Goal: Entertainment & Leisure: Consume media (video, audio)

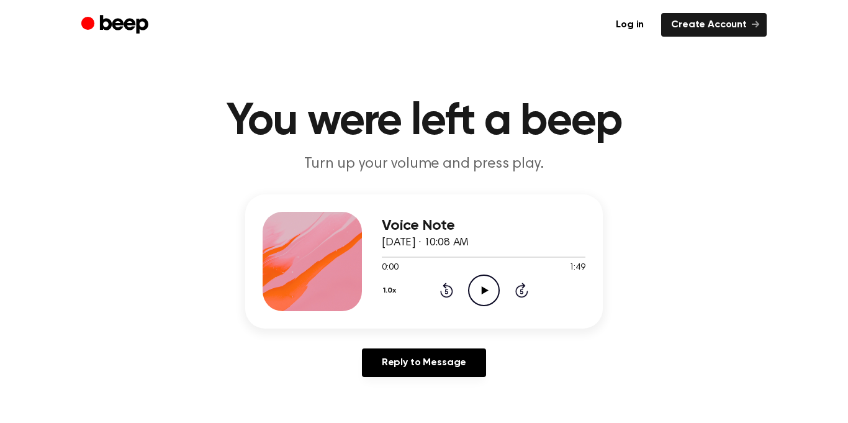
click at [490, 299] on icon "Play Audio" at bounding box center [484, 290] width 32 height 32
click at [438, 284] on div "1.0x Rewind 5 seconds Pause Audio Skip 5 seconds" at bounding box center [484, 290] width 204 height 32
click at [447, 288] on icon "Rewind 5 seconds" at bounding box center [446, 290] width 14 height 16
click at [452, 290] on div "1.0x Rewind 5 seconds Pause Audio Skip 5 seconds" at bounding box center [484, 290] width 204 height 32
click at [480, 279] on icon "Pause Audio" at bounding box center [484, 290] width 32 height 32
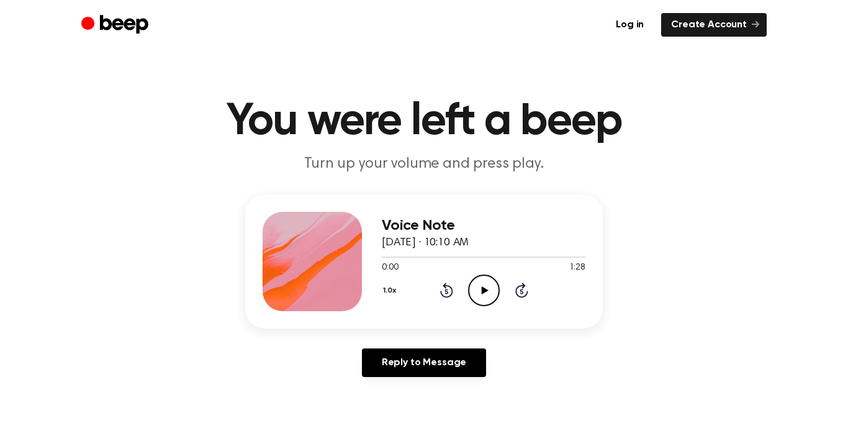
click at [471, 282] on icon "Play Audio" at bounding box center [484, 290] width 32 height 32
click at [480, 291] on icon "Pause Audio" at bounding box center [484, 290] width 32 height 32
click at [480, 281] on icon "Play Audio" at bounding box center [484, 290] width 32 height 32
